Goal: Check status: Check status

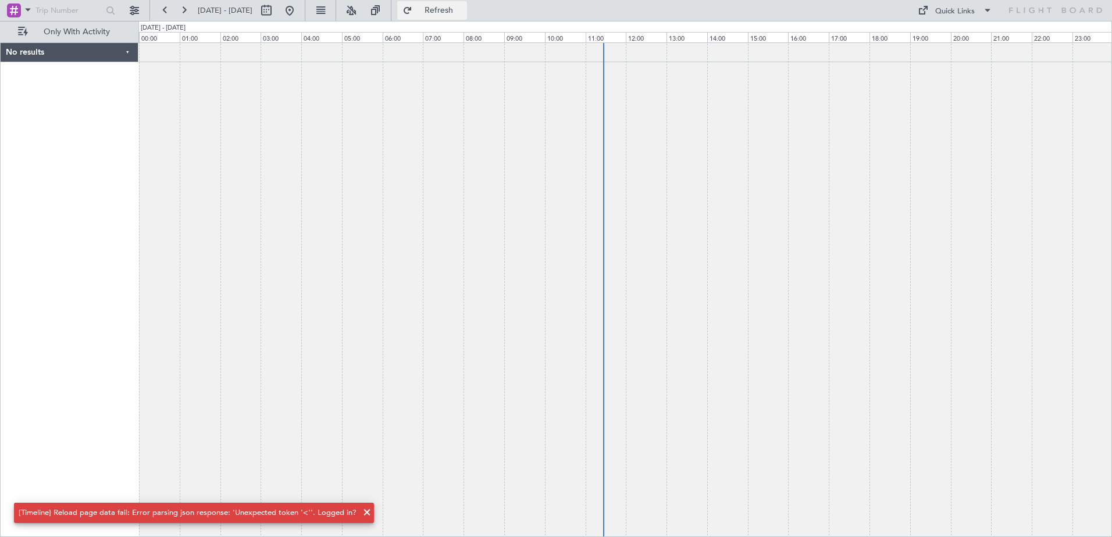
click at [445, 10] on button "Refresh" at bounding box center [432, 10] width 70 height 19
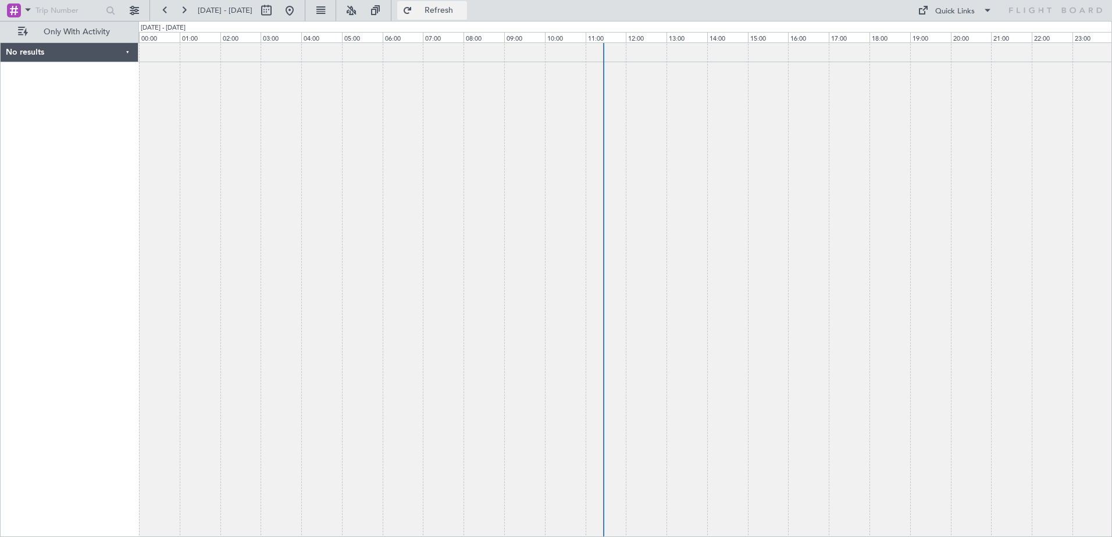
click at [440, 12] on button "Refresh" at bounding box center [432, 10] width 70 height 19
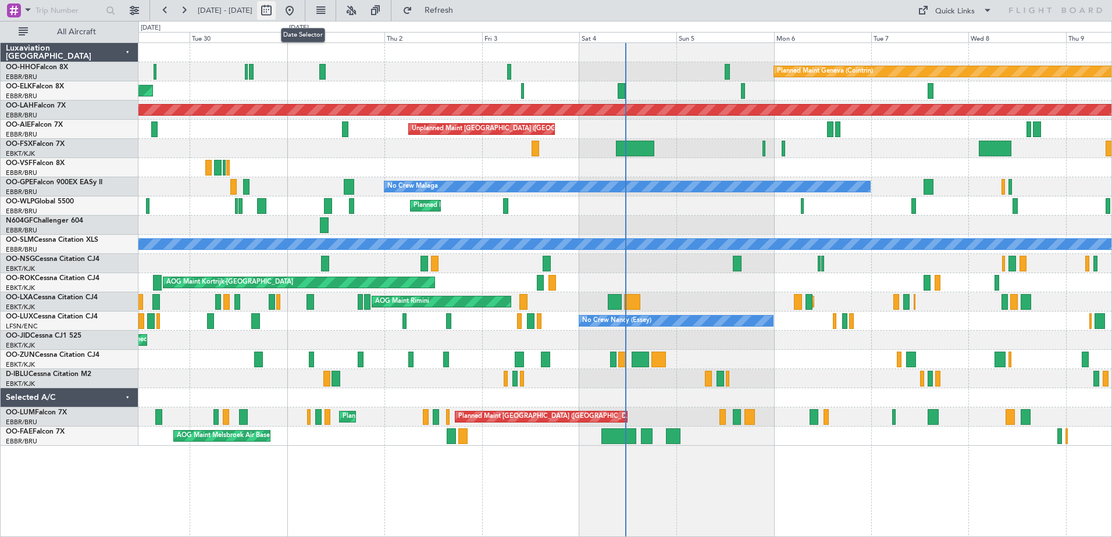
click at [276, 12] on button at bounding box center [266, 10] width 19 height 19
select select "9"
select select "2025"
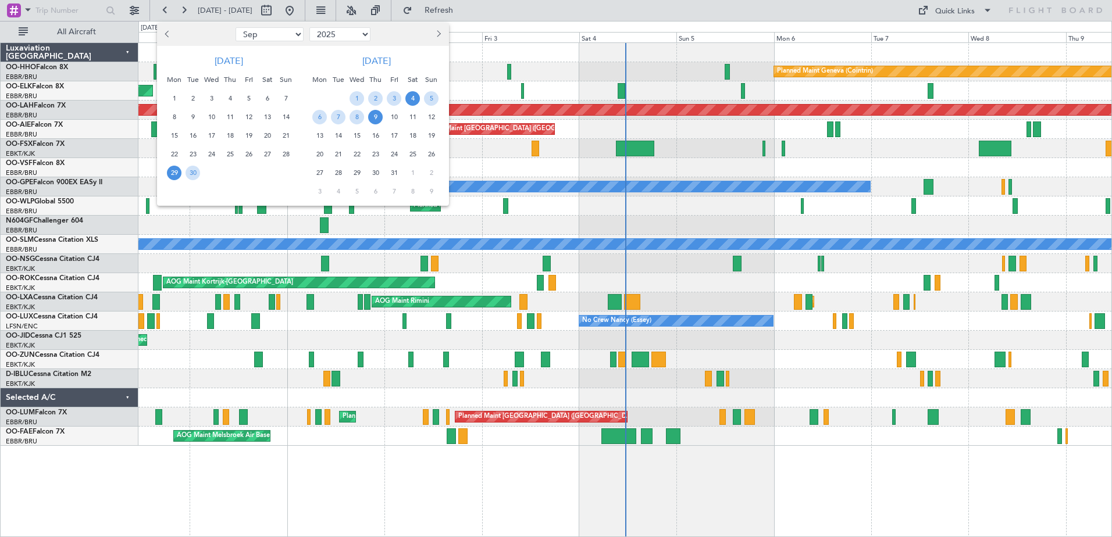
click at [415, 102] on span "4" at bounding box center [412, 98] width 15 height 15
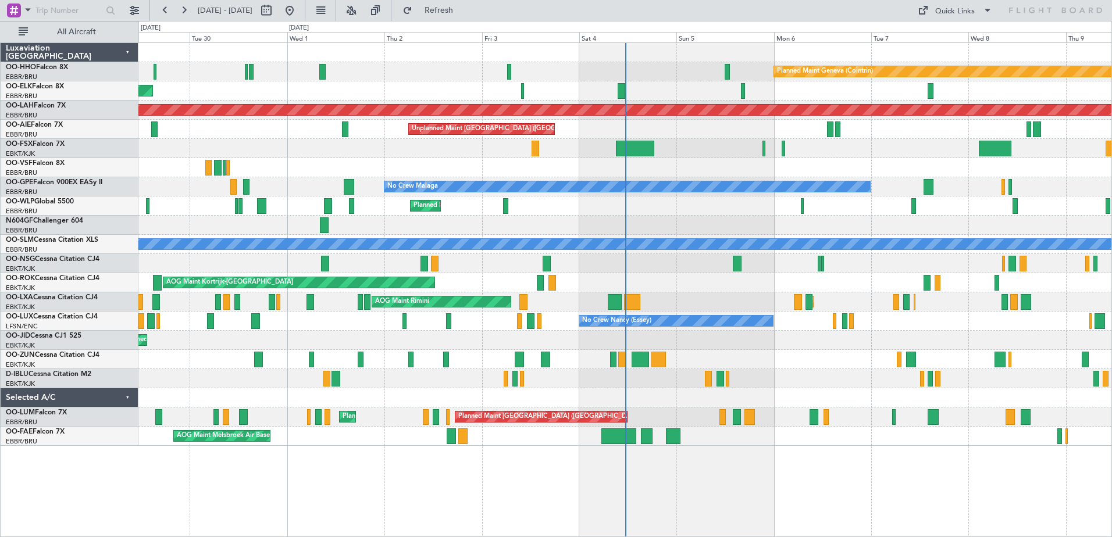
select select "10"
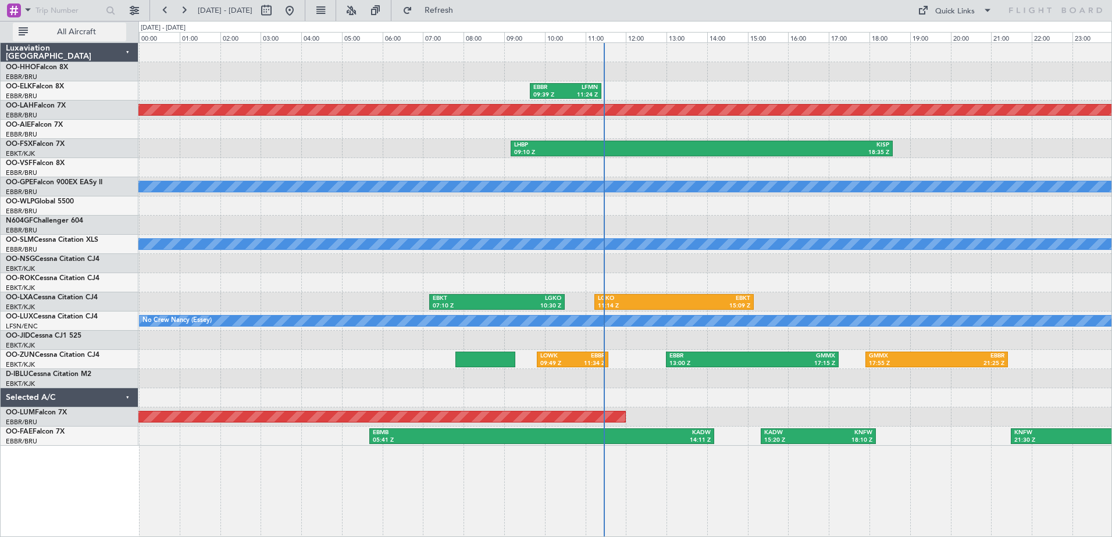
click at [116, 32] on span "All Aircraft" at bounding box center [76, 32] width 92 height 8
